Goal: Information Seeking & Learning: Learn about a topic

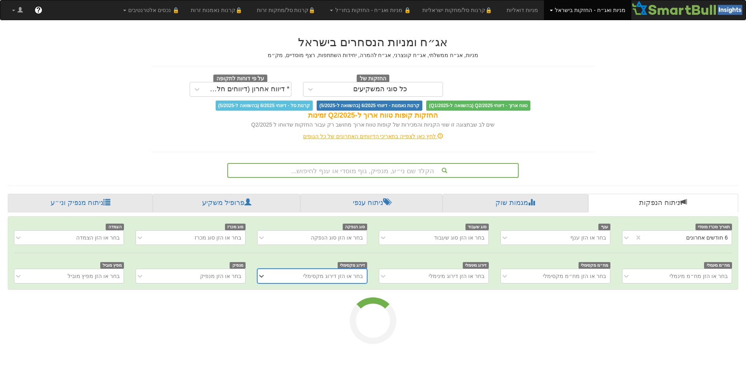
click at [417, 169] on div "הקלד שם ני״ע, מנפיק, גוף מוסדי או ענף לחיפוש..." at bounding box center [373, 170] width 290 height 13
click at [408, 169] on div "הקלד שם ני״ע, מנפיק, גוף מוסדי או ענף לחיפוש..." at bounding box center [373, 170] width 290 height 13
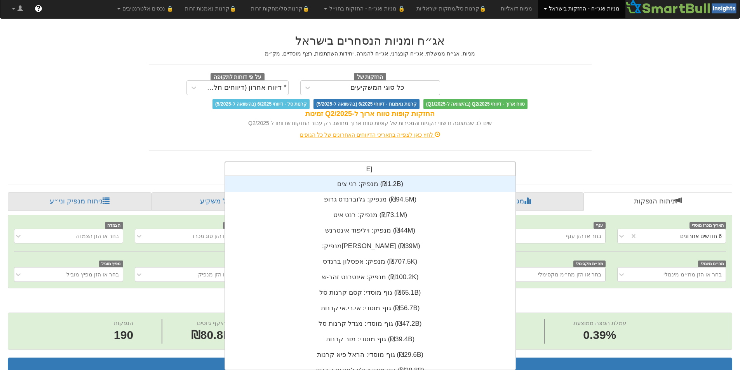
scroll to position [78, 0]
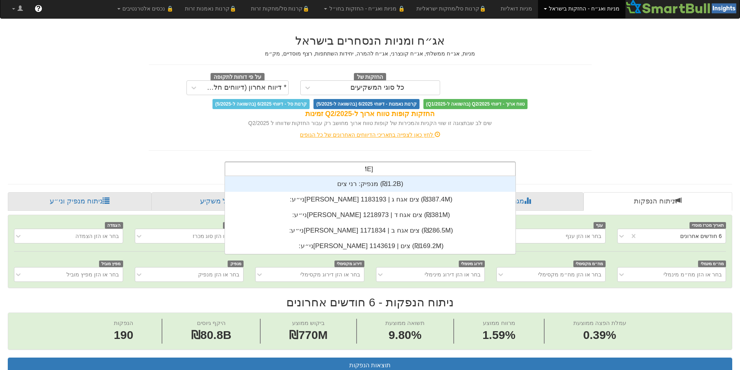
type input "[PERSON_NAME]"
click at [370, 186] on div "מנפיק: ‏רני צים ‎(₪1.2B)‎" at bounding box center [370, 184] width 291 height 16
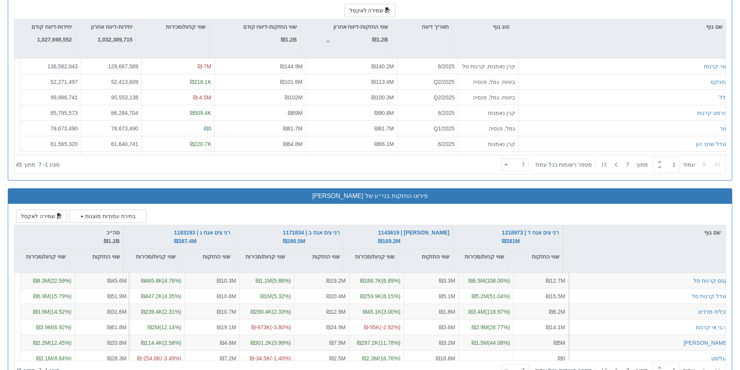
scroll to position [1046, 0]
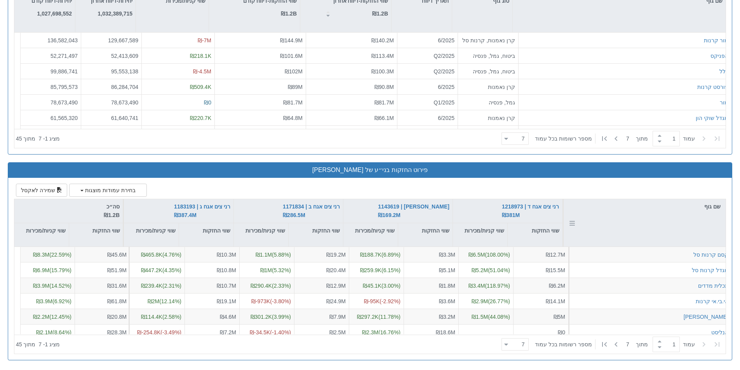
click at [652, 240] on div "שם גוף" at bounding box center [645, 223] width 162 height 48
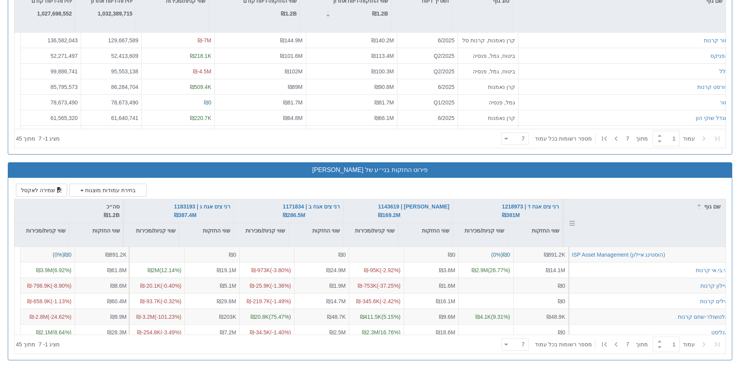
click at [652, 240] on div "שם גוף" at bounding box center [645, 223] width 162 height 48
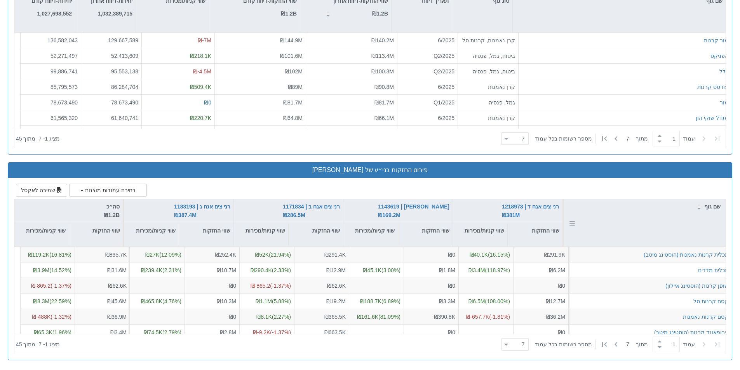
click at [652, 240] on div "שם גוף" at bounding box center [645, 223] width 162 height 48
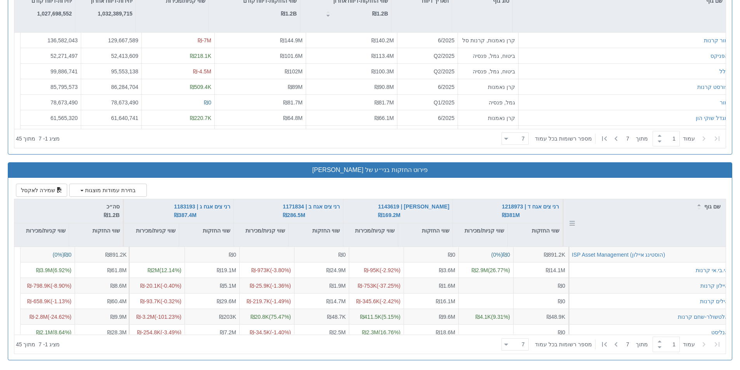
click at [652, 240] on div "שם גוף" at bounding box center [645, 223] width 162 height 48
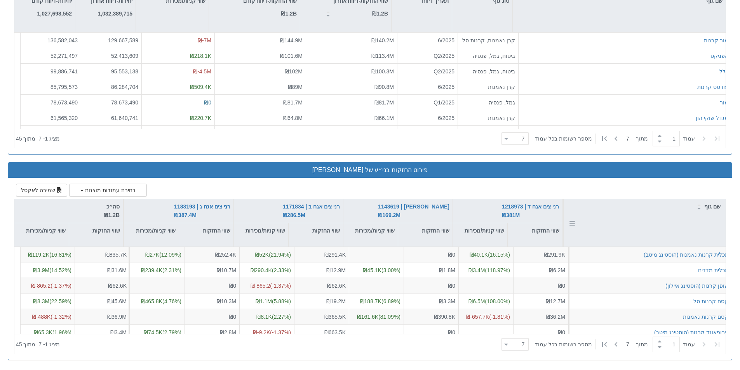
click at [652, 240] on div "שם גוף" at bounding box center [645, 223] width 162 height 48
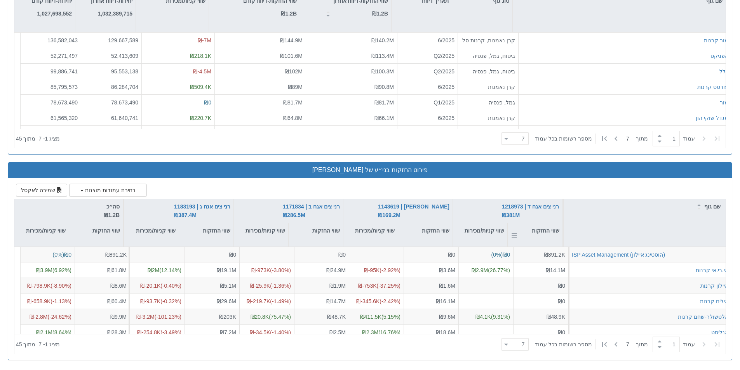
click at [545, 231] on div "שווי החזקות" at bounding box center [535, 230] width 55 height 15
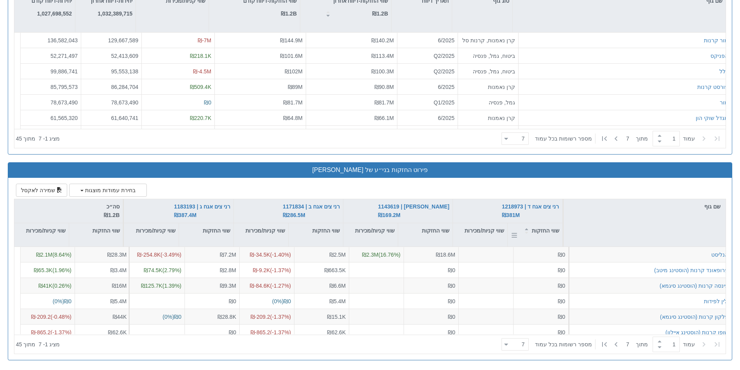
click at [546, 231] on div "שווי החזקות" at bounding box center [535, 230] width 55 height 15
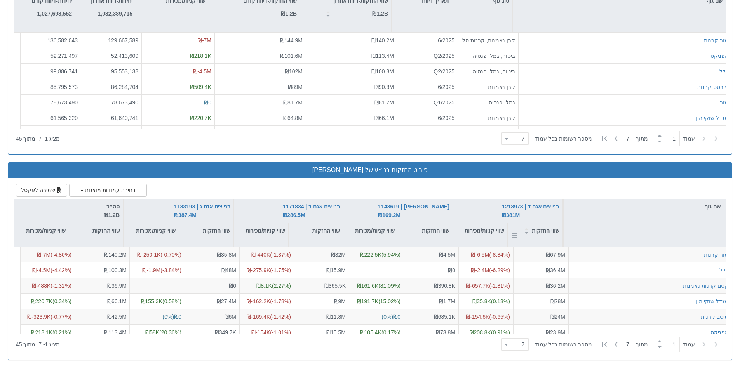
click at [546, 231] on div "שווי החזקות" at bounding box center [535, 230] width 55 height 15
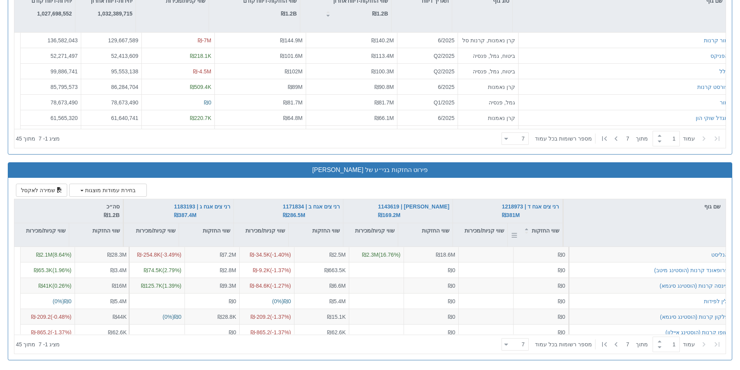
click at [546, 231] on div "שווי החזקות" at bounding box center [535, 230] width 55 height 15
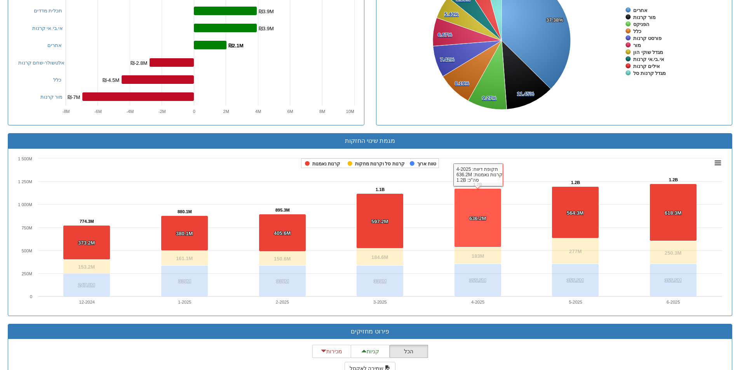
scroll to position [832, 0]
